Goal: Transaction & Acquisition: Purchase product/service

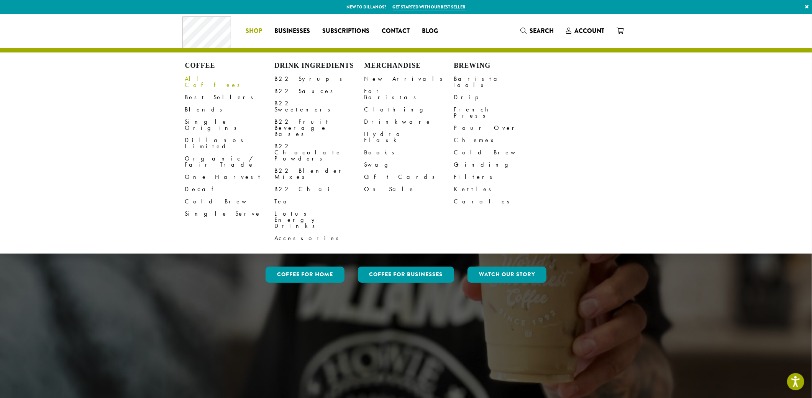
click at [200, 80] on link "All Coffees" at bounding box center [230, 82] width 90 height 18
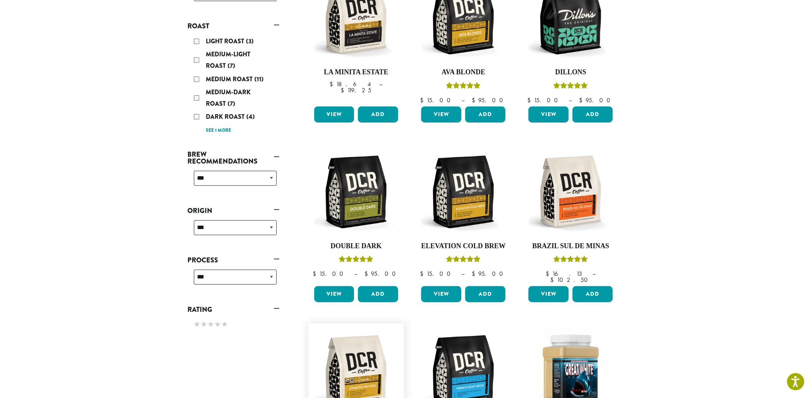
scroll to position [83, 0]
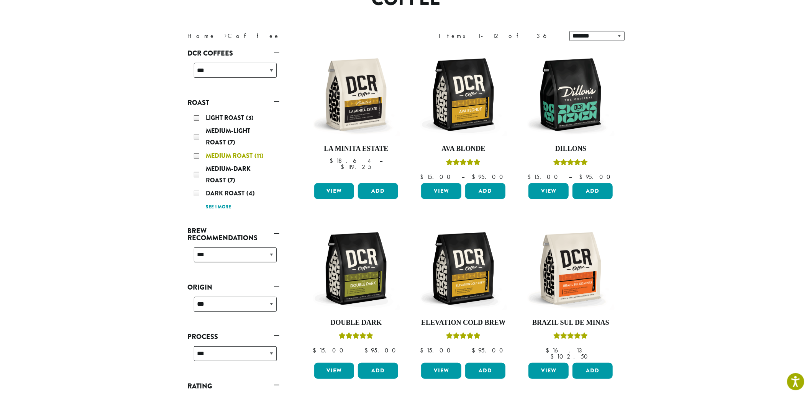
click at [196, 155] on div "Medium Roast (11)" at bounding box center [235, 155] width 83 height 11
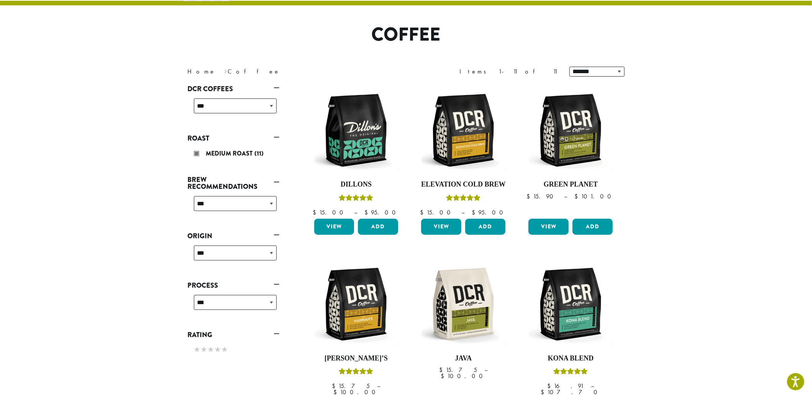
scroll to position [47, 0]
click at [344, 311] on img at bounding box center [356, 304] width 88 height 88
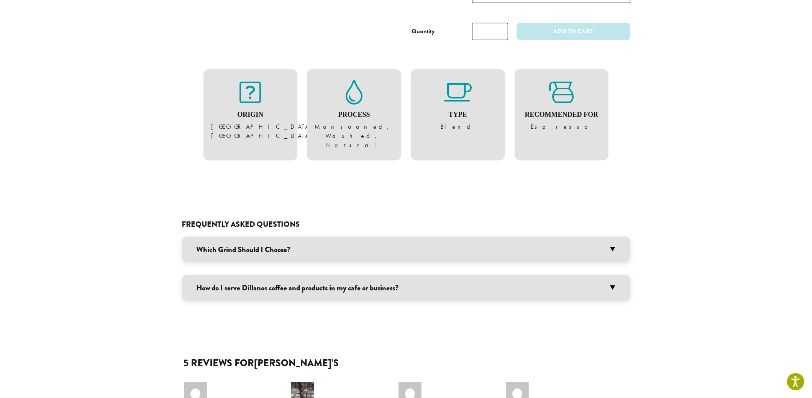
scroll to position [574, 0]
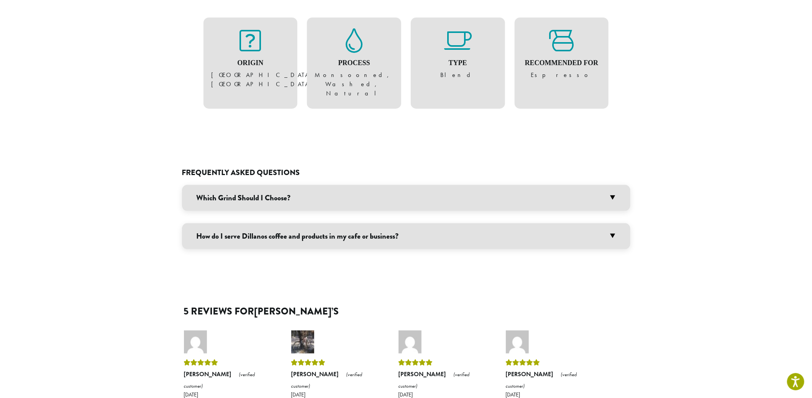
click at [538, 185] on h3 "Which Grind Should I Choose?" at bounding box center [406, 198] width 448 height 26
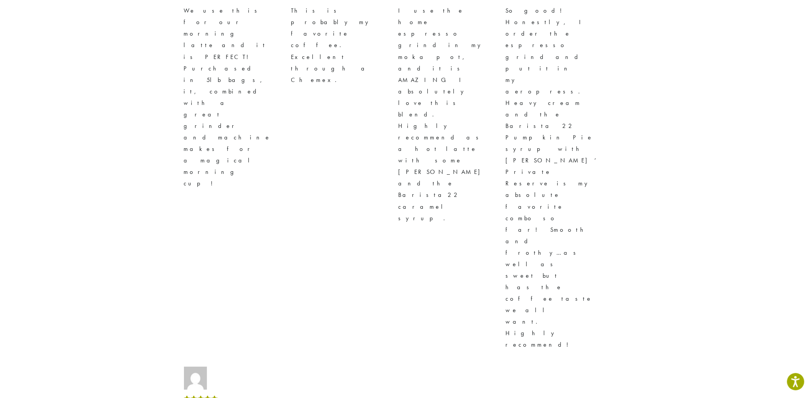
scroll to position [1271, 0]
